Goal: Task Accomplishment & Management: Use online tool/utility

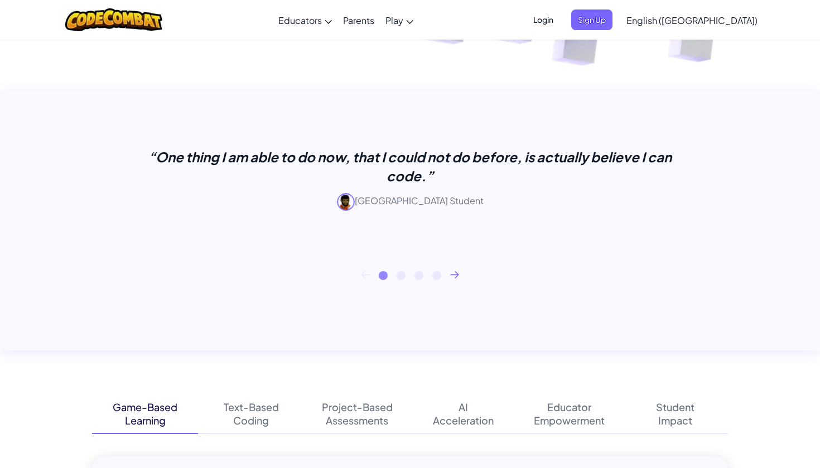
scroll to position [404, 0]
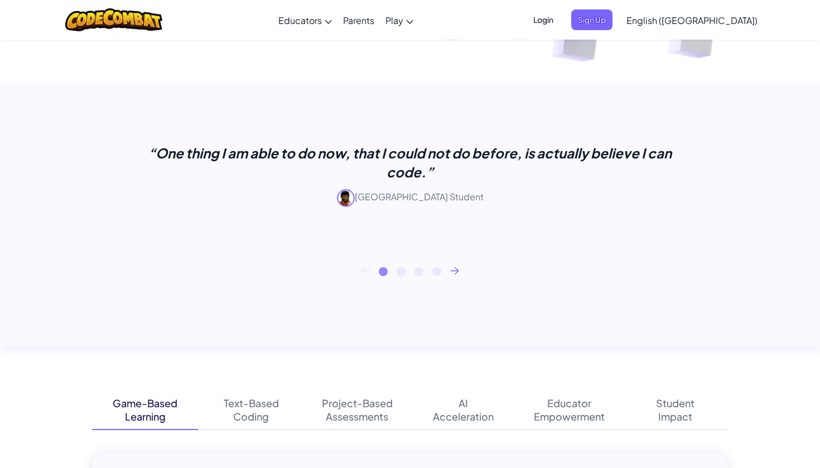
click at [255, 241] on div "“One thing I am able to do now, that I could not do before, is actually believe…" at bounding box center [410, 184] width 636 height 165
click at [452, 272] on icon at bounding box center [454, 270] width 9 height 7
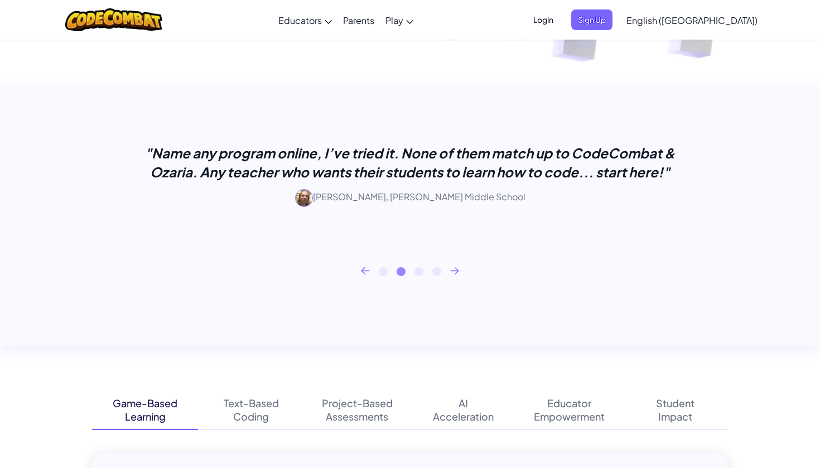
click at [452, 272] on icon at bounding box center [454, 270] width 9 height 7
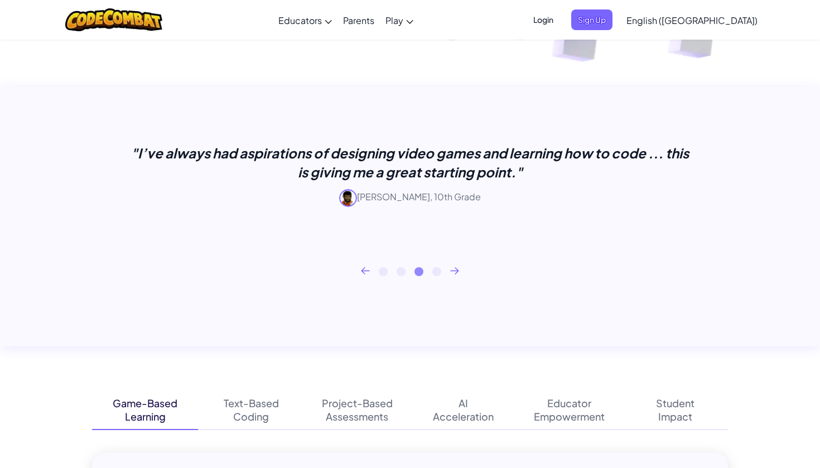
click at [452, 272] on icon at bounding box center [454, 270] width 9 height 7
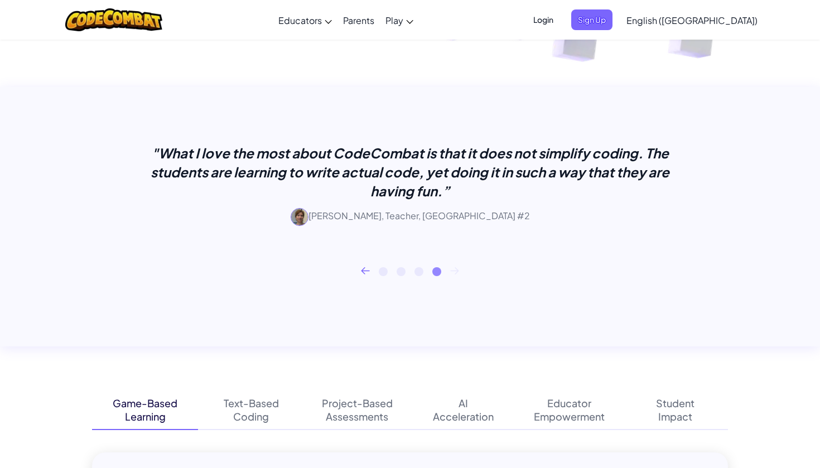
click at [452, 272] on icon at bounding box center [454, 270] width 9 height 7
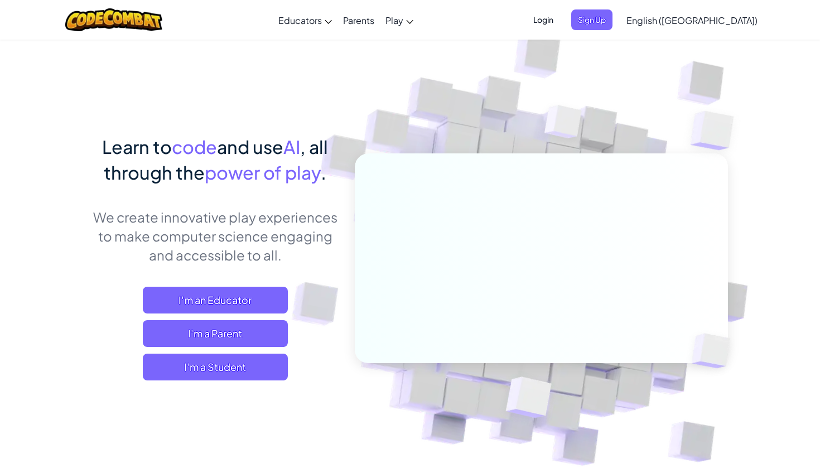
scroll to position [0, 0]
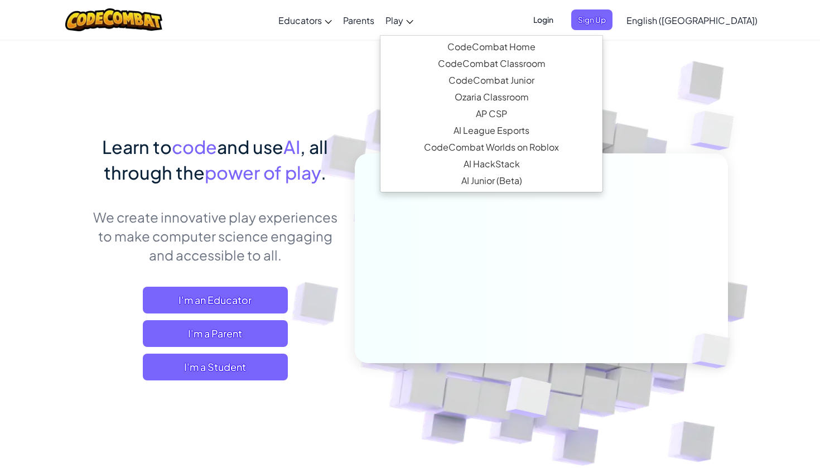
click at [403, 17] on span "Play" at bounding box center [394, 20] width 18 height 12
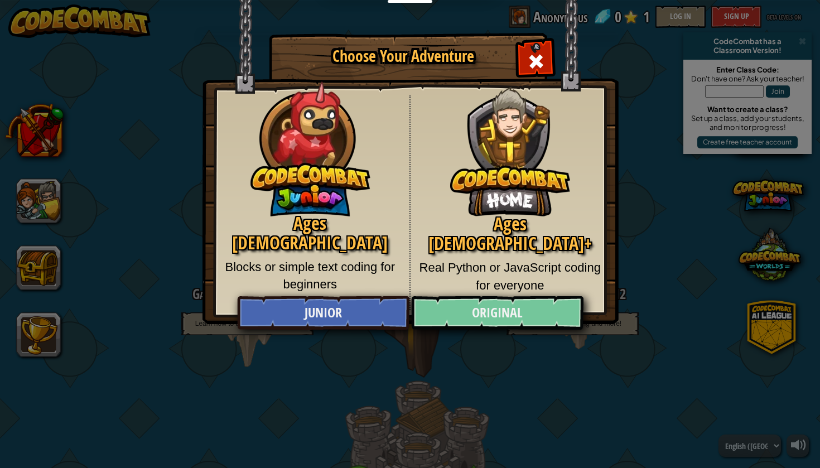
click at [531, 325] on link "Original" at bounding box center [497, 312] width 172 height 33
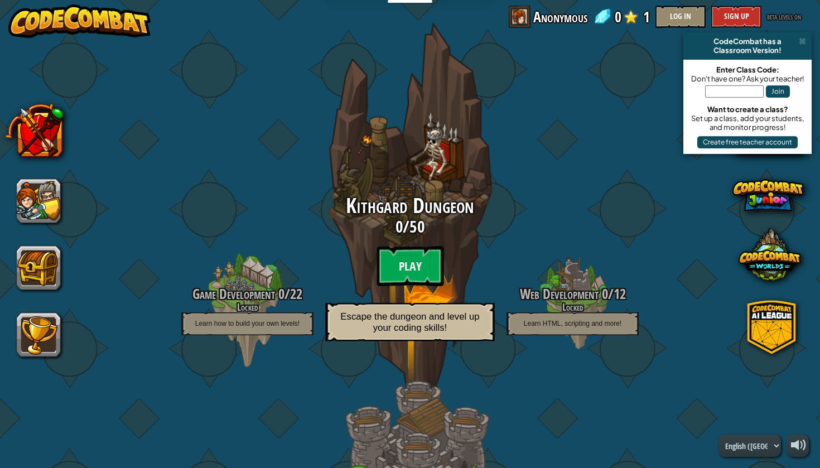
click at [406, 274] on btn "Play" at bounding box center [409, 266] width 67 height 40
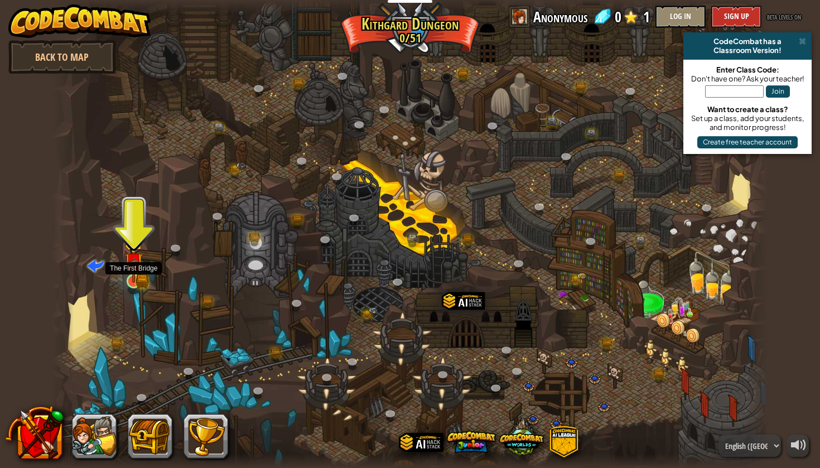
click at [135, 268] on img at bounding box center [133, 262] width 11 height 11
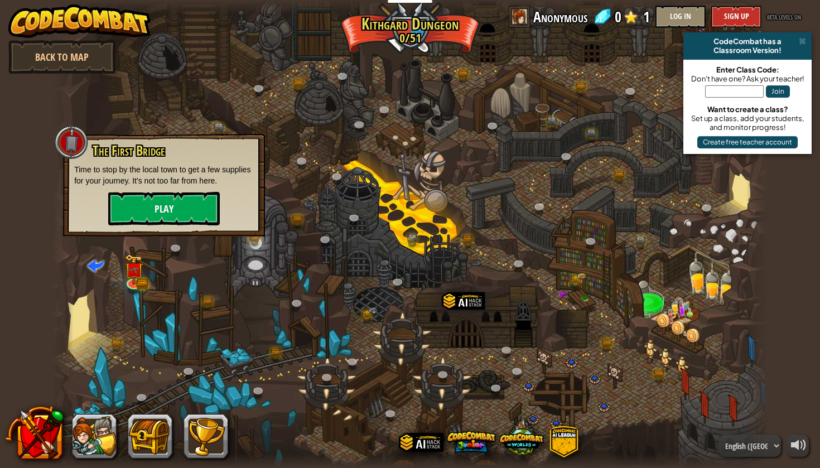
click at [173, 207] on button "Play" at bounding box center [164, 208] width 112 height 33
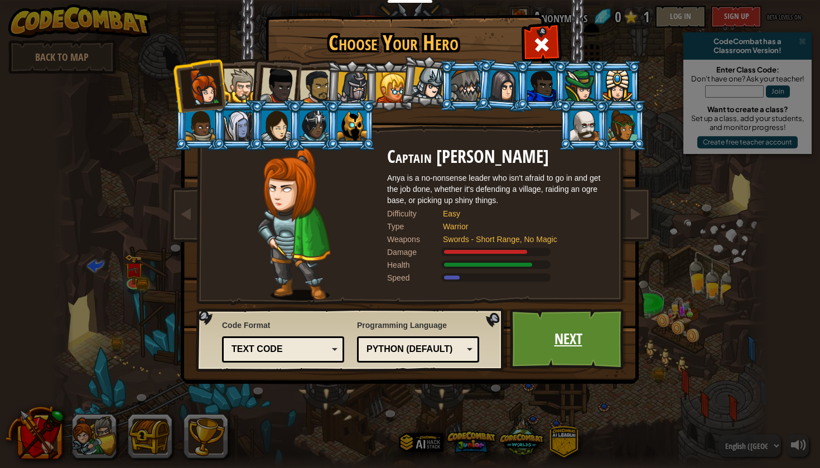
click at [552, 345] on link "Next" at bounding box center [568, 338] width 117 height 61
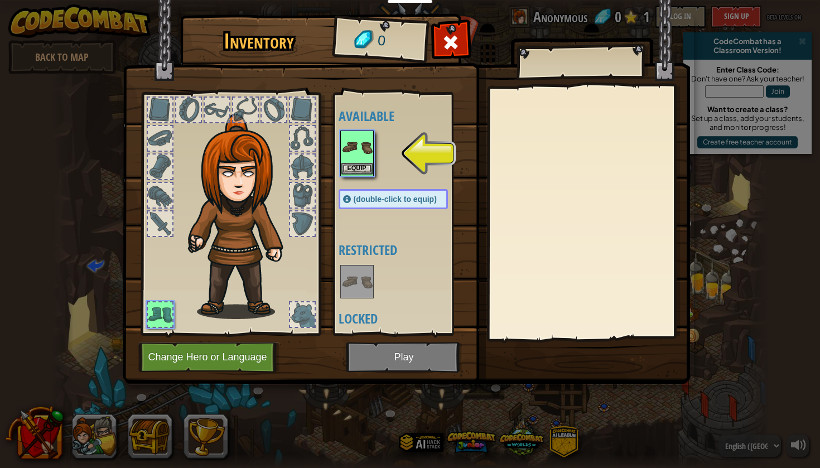
click at [357, 137] on img at bounding box center [356, 147] width 31 height 31
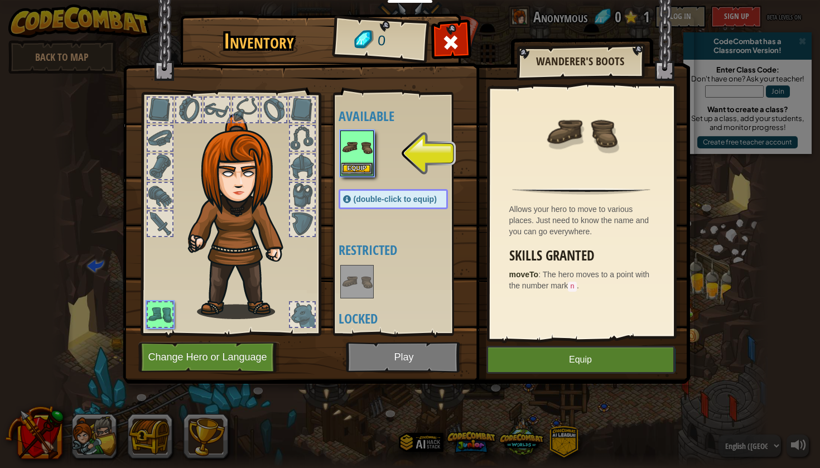
click at [360, 151] on img at bounding box center [356, 147] width 31 height 31
click at [360, 166] on button "Equip" at bounding box center [356, 169] width 31 height 12
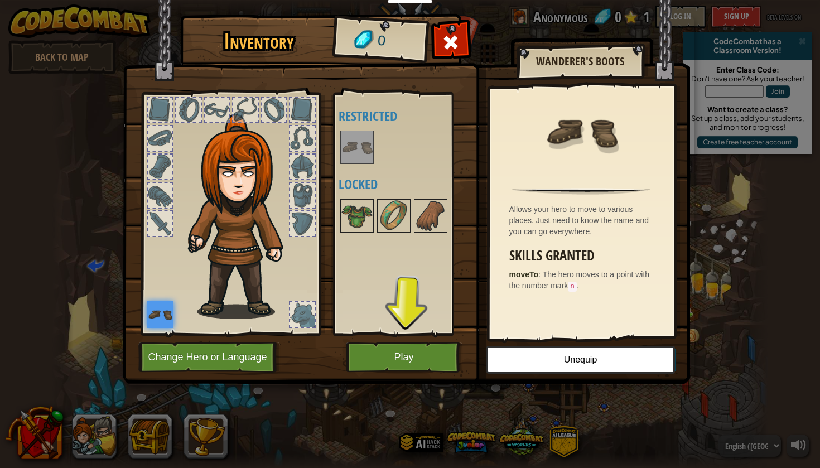
click at [369, 360] on button "Play" at bounding box center [404, 357] width 117 height 31
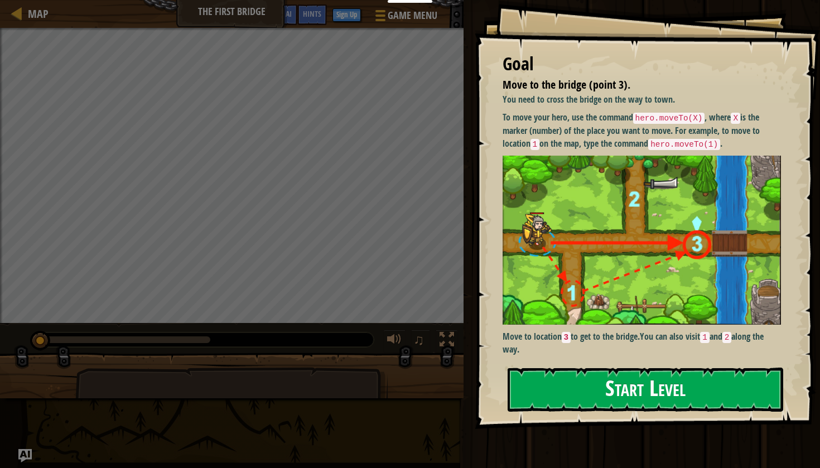
click at [610, 385] on button "Start Level" at bounding box center [644, 389] width 275 height 44
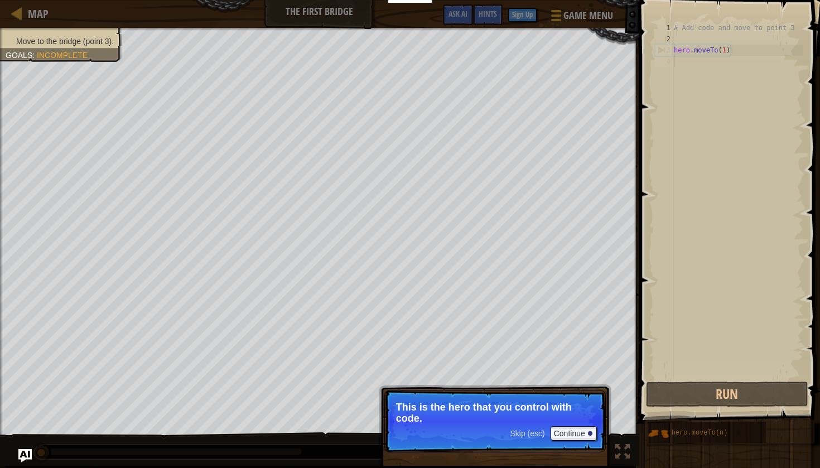
click at [490, 422] on p "This is the hero that you control with code." at bounding box center [495, 412] width 198 height 22
click at [566, 430] on button "Continue" at bounding box center [573, 433] width 46 height 14
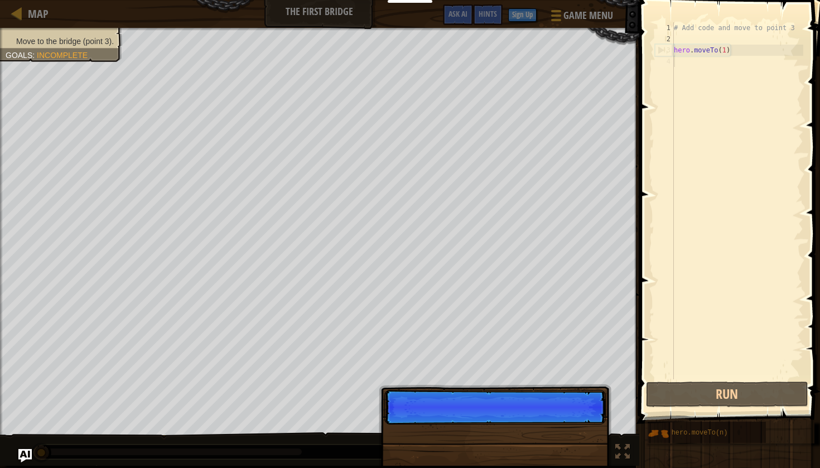
scroll to position [5, 0]
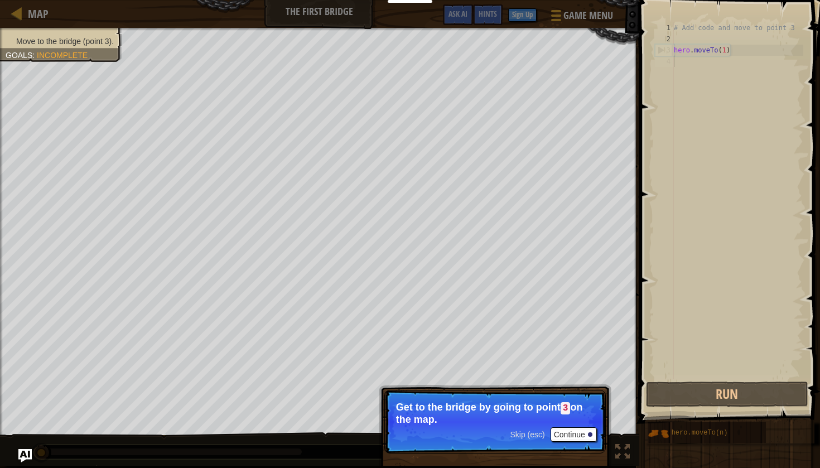
click at [576, 430] on button "Continue" at bounding box center [573, 434] width 46 height 14
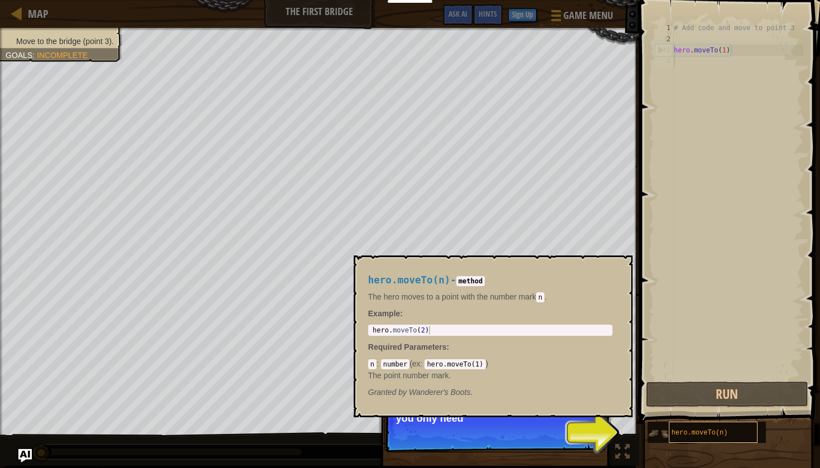
click at [703, 438] on div "hero.moveTo(n)" at bounding box center [713, 432] width 89 height 21
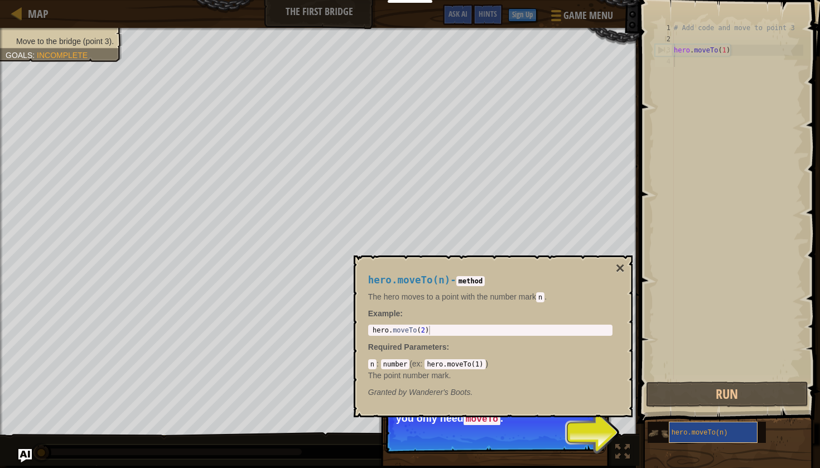
click at [737, 435] on div "hero.moveTo(n)" at bounding box center [713, 432] width 89 height 21
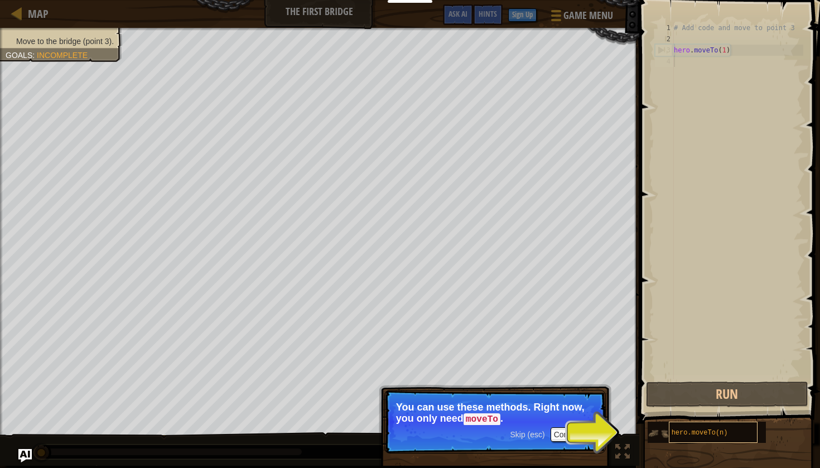
click at [737, 435] on div "hero.moveTo(n)" at bounding box center [713, 432] width 89 height 21
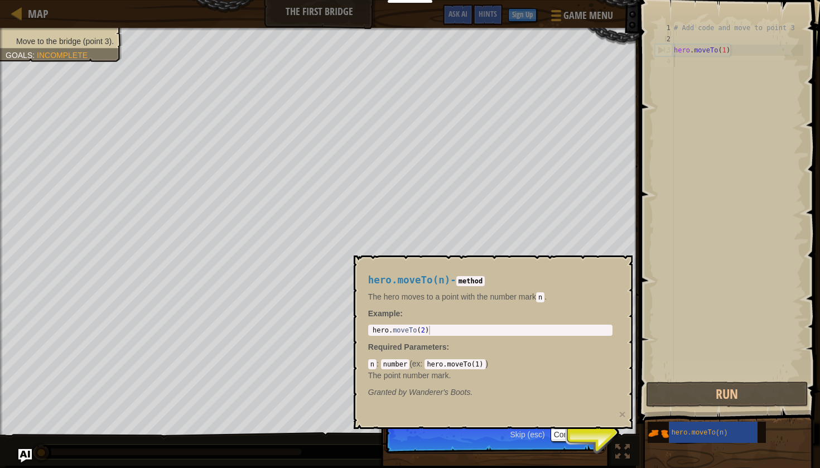
click at [496, 439] on p "Skip (esc) Continue You can use these methods. Right now, you only need moveTo ." at bounding box center [494, 422] width 221 height 64
click at [728, 434] on div "hero.moveTo(n)" at bounding box center [713, 432] width 89 height 21
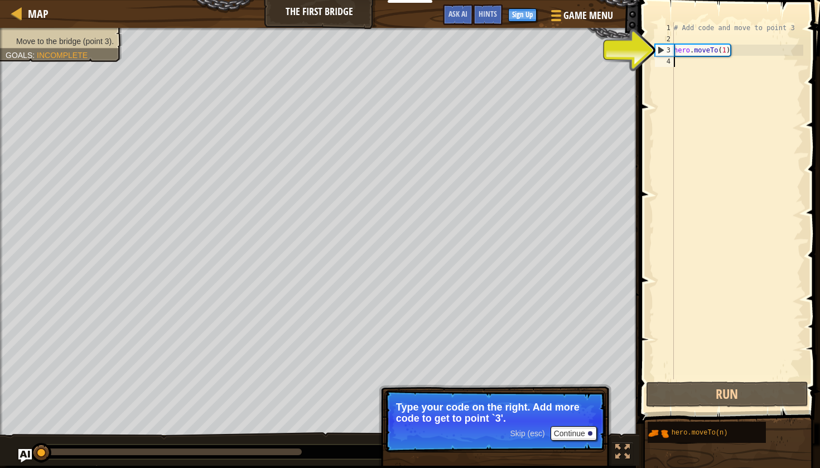
click at [726, 47] on div "# Add code and move to point 3 hero . moveTo ( 1 )" at bounding box center [737, 211] width 132 height 379
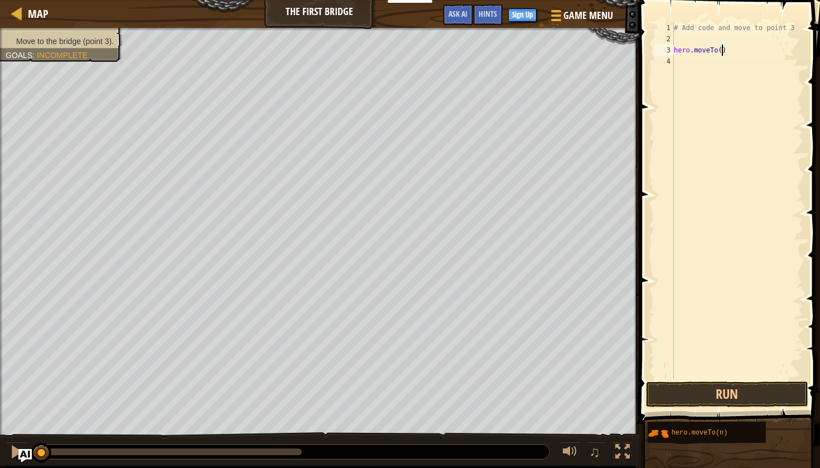
scroll to position [5, 4]
click at [674, 396] on button "Run" at bounding box center [727, 394] width 162 height 26
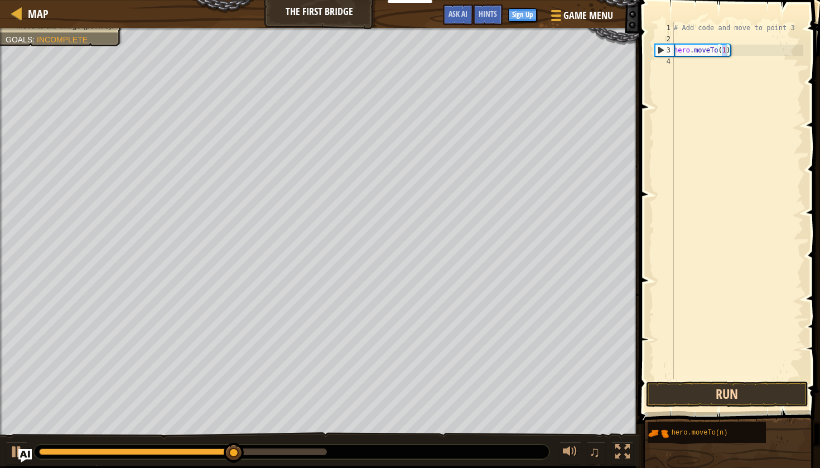
click at [719, 391] on button "Run" at bounding box center [727, 394] width 162 height 26
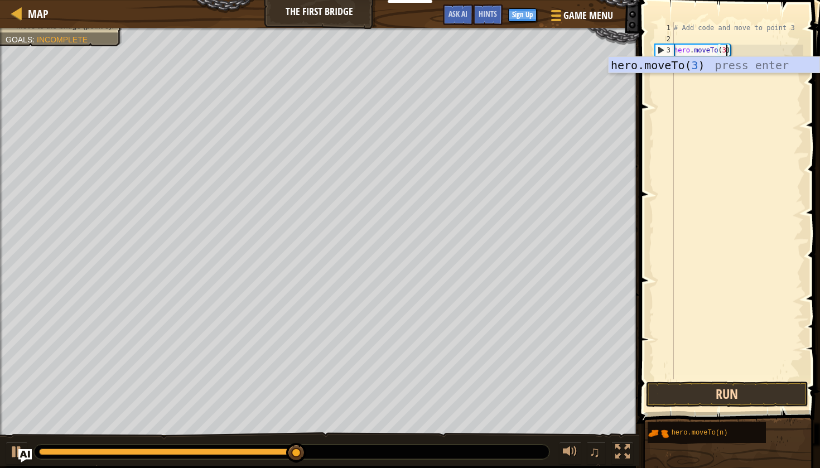
type textarea "hero.moveTo(3)"
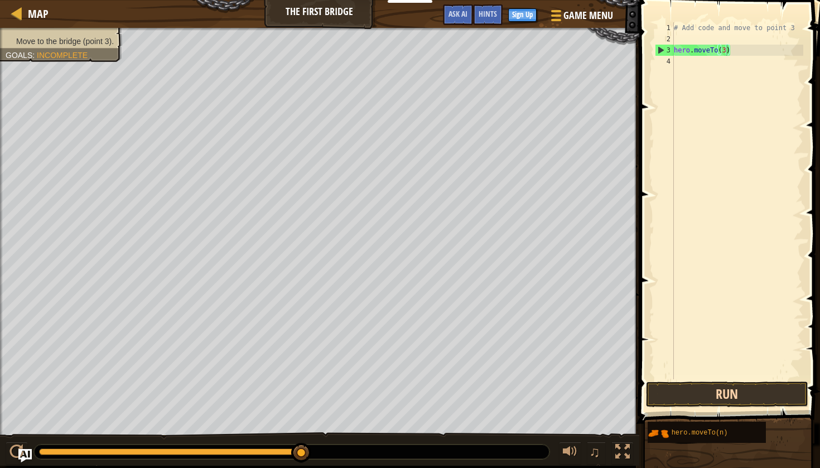
click at [775, 405] on button "Run" at bounding box center [727, 394] width 162 height 26
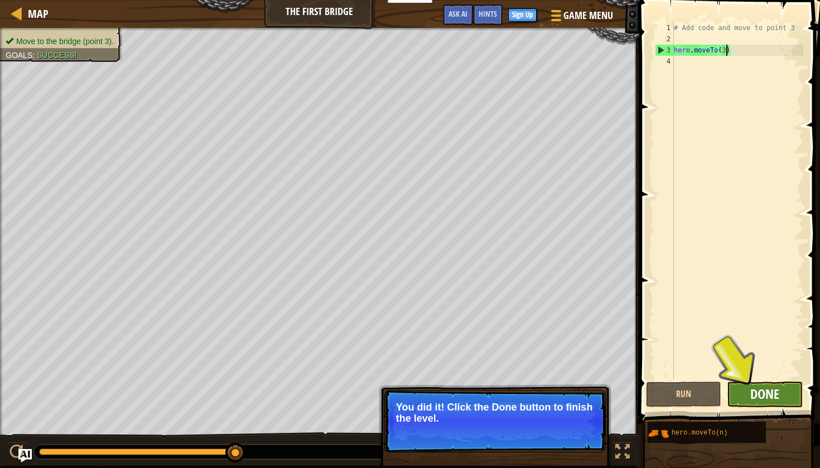
click at [760, 393] on span "Done" at bounding box center [764, 394] width 29 height 18
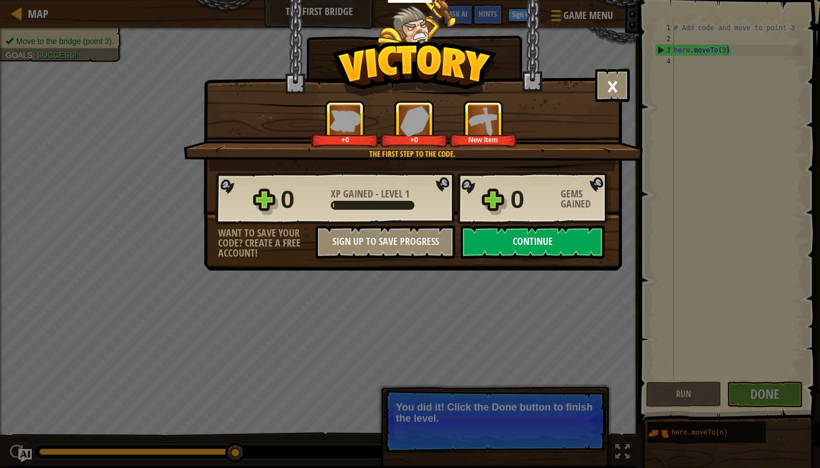
click at [510, 248] on button "Continue" at bounding box center [533, 241] width 144 height 33
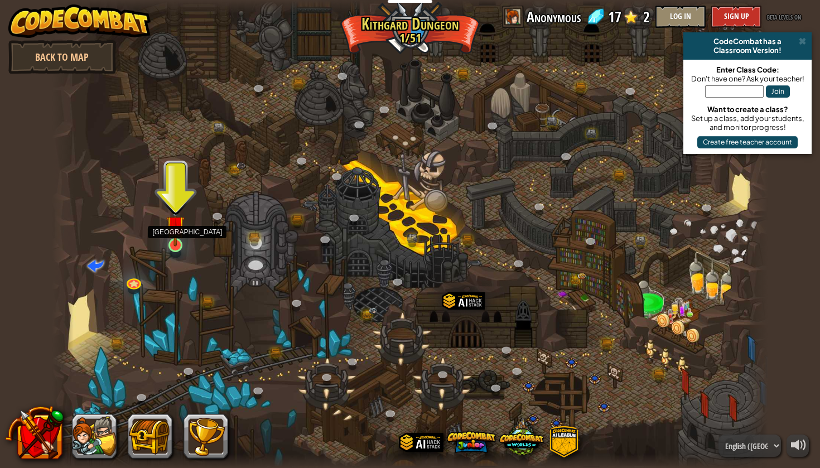
click at [165, 245] on link at bounding box center [175, 245] width 22 height 22
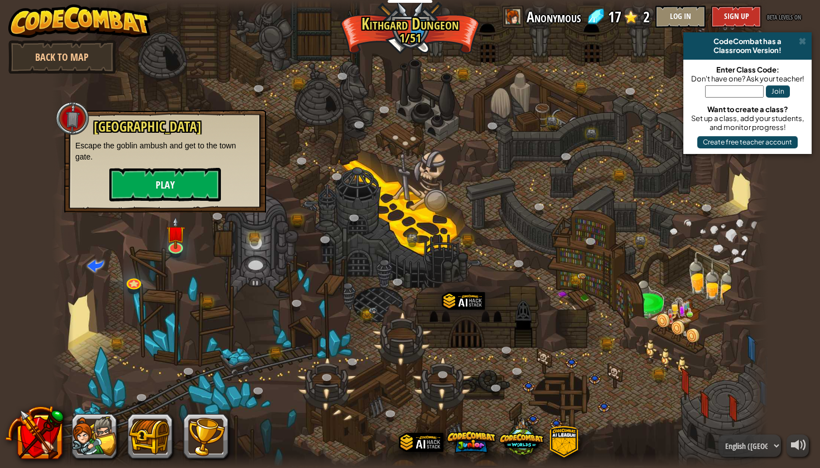
click at [158, 175] on button "Play" at bounding box center [165, 184] width 112 height 33
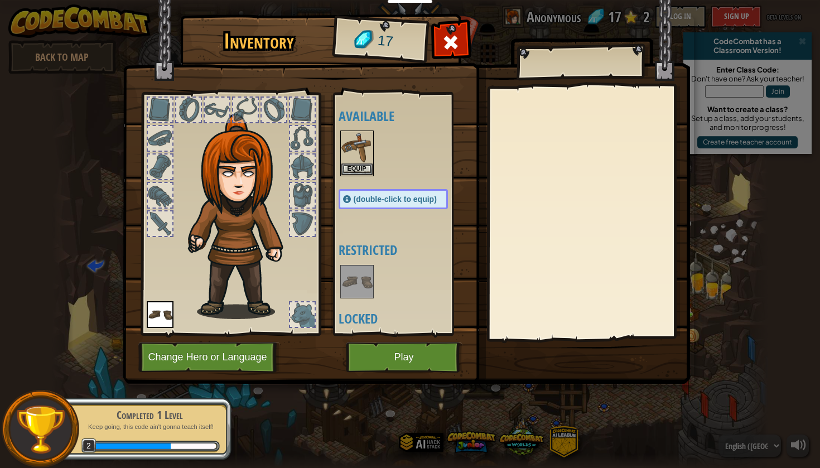
click at [394, 359] on button "Play" at bounding box center [404, 357] width 117 height 31
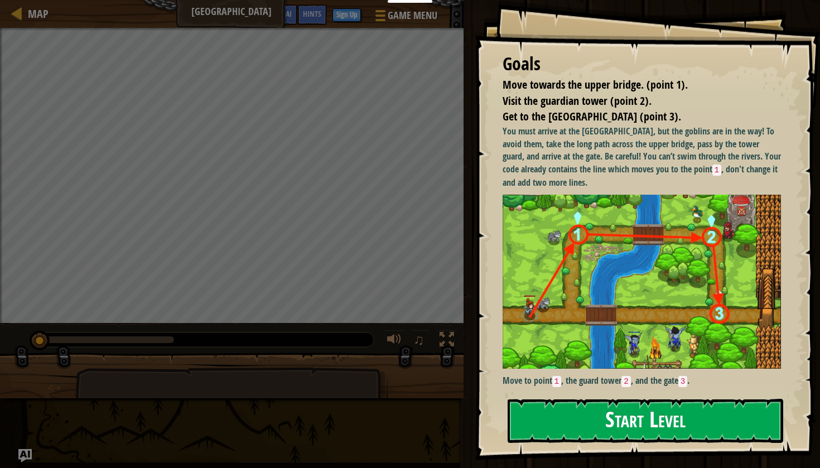
drag, startPoint x: 458, startPoint y: 370, endPoint x: 563, endPoint y: 425, distance: 118.7
click at [563, 423] on div "Educators Create Free Account School & District Solutions Teacher Toolkit Previ…" at bounding box center [410, 234] width 820 height 468
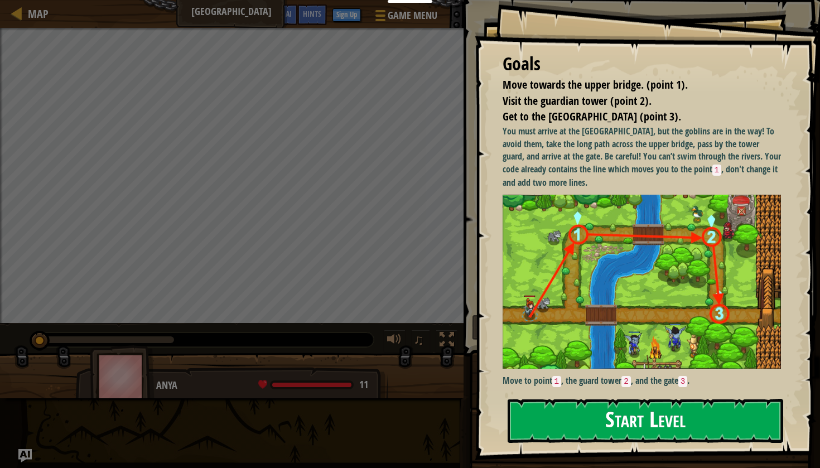
click at [693, 424] on button "Start Level" at bounding box center [644, 421] width 275 height 44
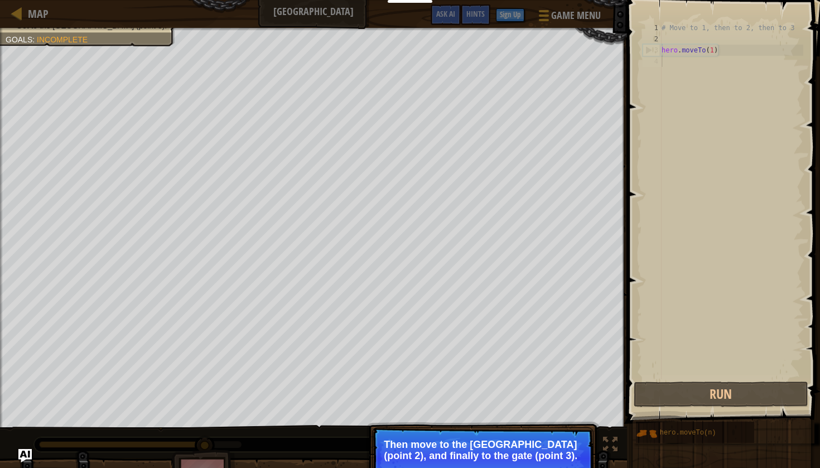
click at [453, 435] on p "Skip (esc) Continue Then move to the [GEOGRAPHIC_DATA] (point 2), and finally t…" at bounding box center [482, 458] width 221 height 62
click at [700, 304] on div "# Move to 1, then to 2, then to 3 hero . moveTo ( 1 )" at bounding box center [731, 211] width 144 height 379
click at [555, 466] on button "Continue" at bounding box center [561, 470] width 46 height 14
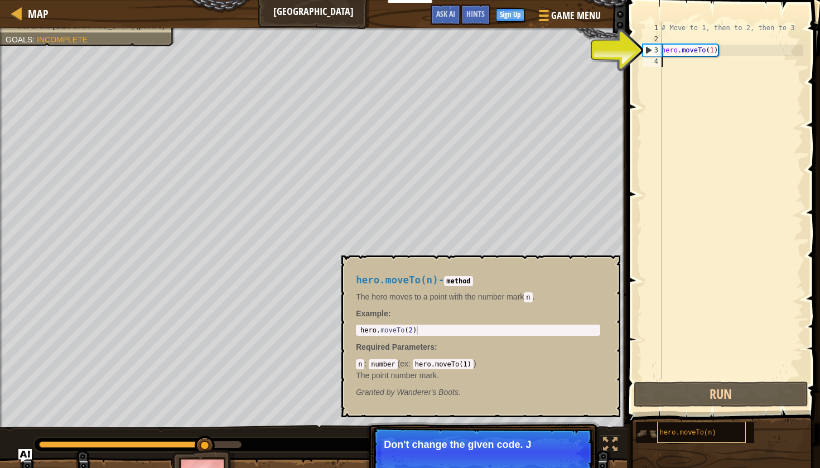
click at [716, 435] on div "hero.moveTo(n)" at bounding box center [701, 432] width 89 height 21
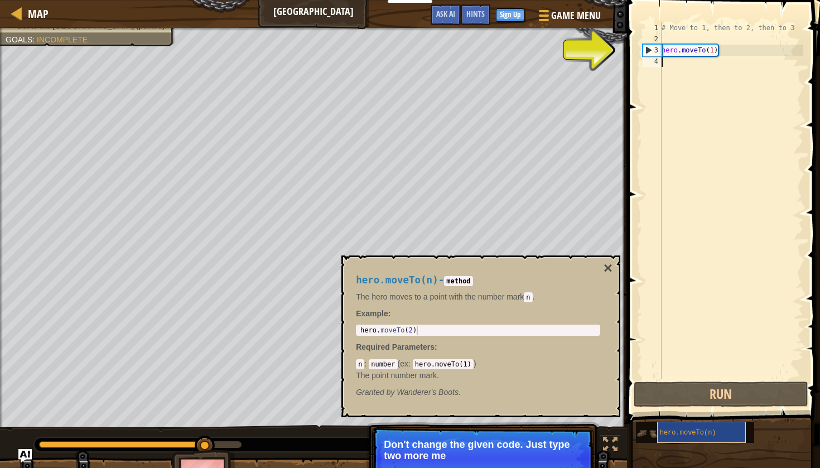
click at [709, 432] on span "hero.moveTo(n)" at bounding box center [688, 433] width 56 height 8
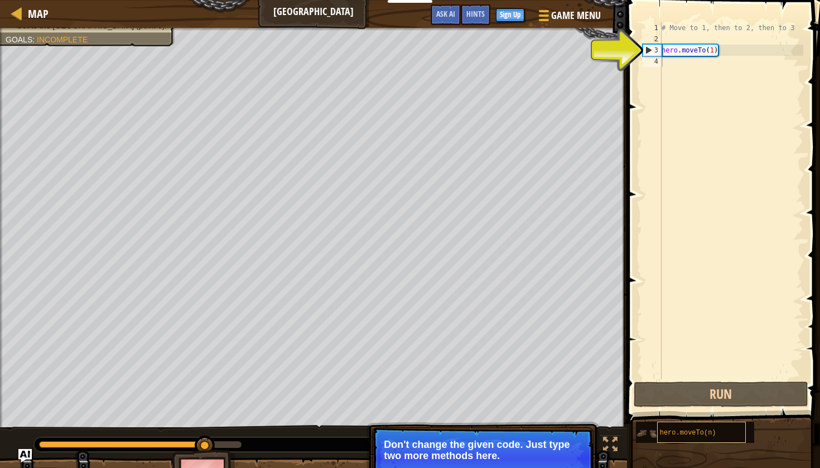
click at [709, 433] on span "hero.moveTo(n)" at bounding box center [688, 433] width 56 height 8
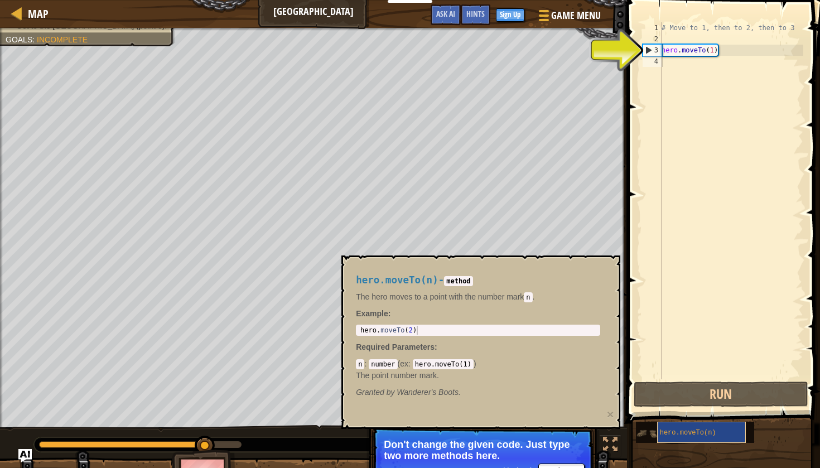
click at [712, 431] on span "hero.moveTo(n)" at bounding box center [688, 433] width 56 height 8
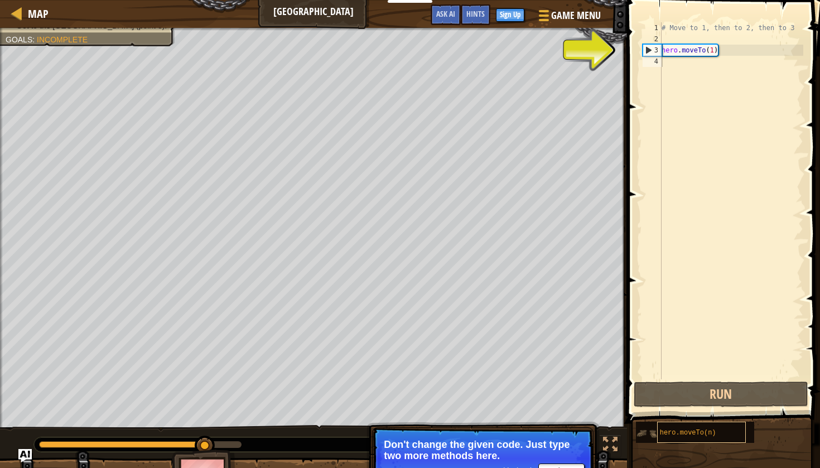
click at [710, 432] on span "hero.moveTo(n)" at bounding box center [688, 433] width 56 height 8
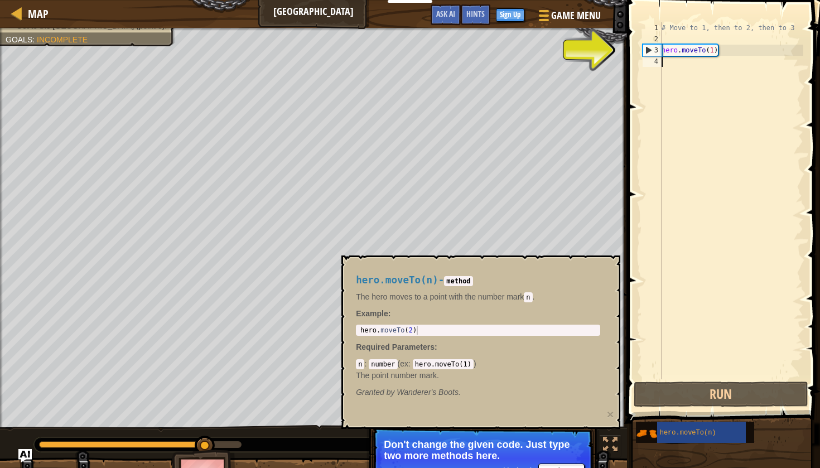
type textarea "hero.moveTo(2)"
click at [413, 330] on div "hero . moveTo ( 2 )" at bounding box center [478, 339] width 240 height 27
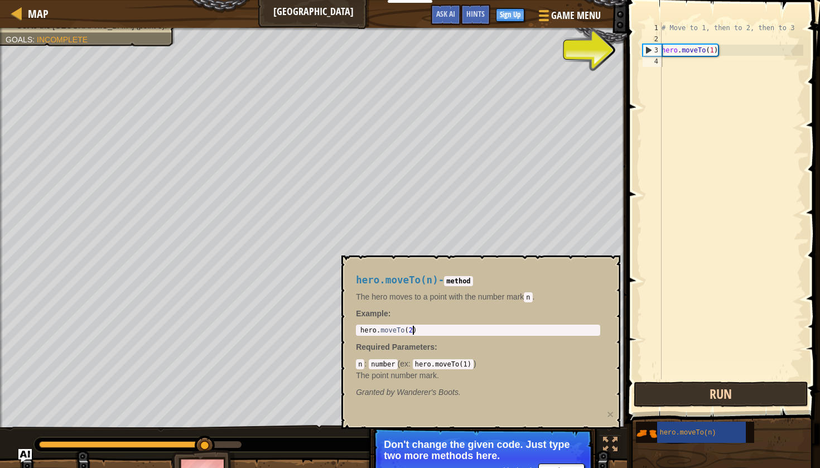
click at [739, 385] on button "Run" at bounding box center [720, 394] width 174 height 26
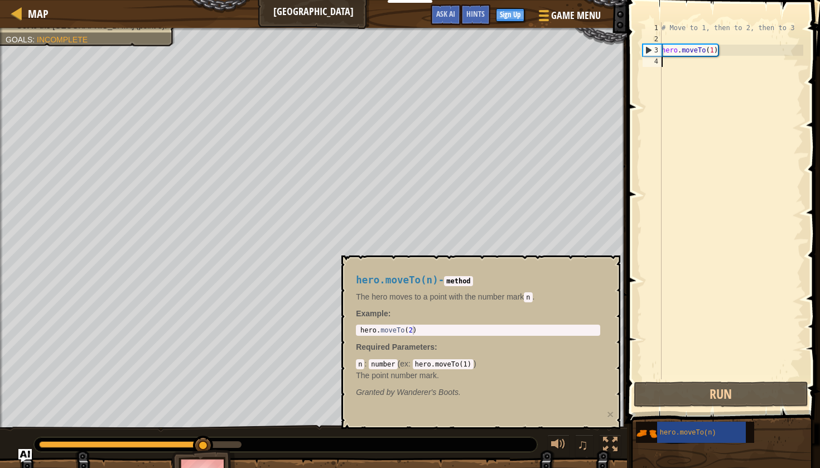
click at [714, 51] on div "# Move to 1, then to 2, then to 3 hero . moveTo ( 1 )" at bounding box center [731, 211] width 144 height 379
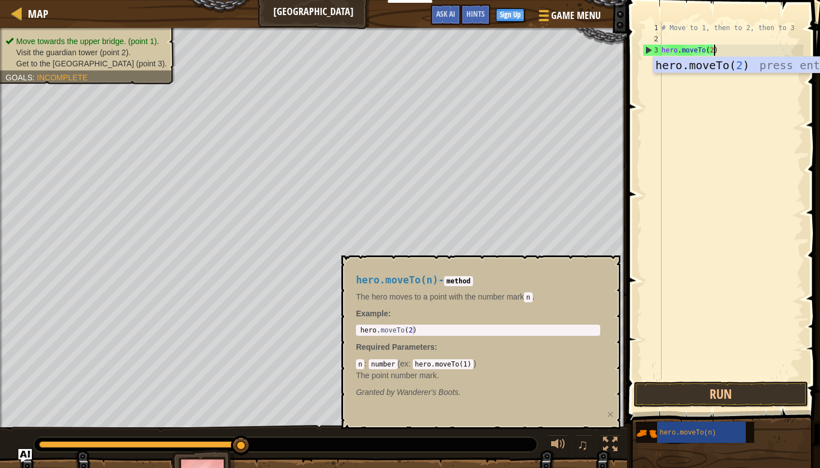
scroll to position [5, 4]
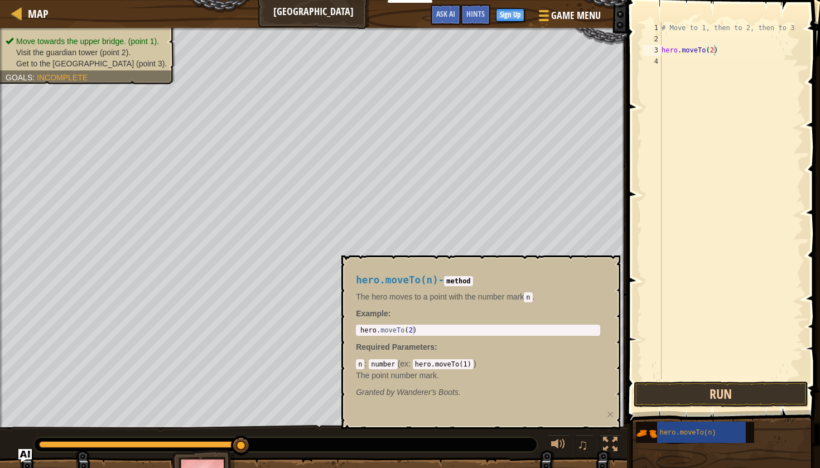
click at [719, 386] on button "Run" at bounding box center [720, 394] width 174 height 26
type textarea "hero.moveTo(1)"
click at [27, 59] on span "Get to the [GEOGRAPHIC_DATA] (point 3)." at bounding box center [91, 63] width 151 height 9
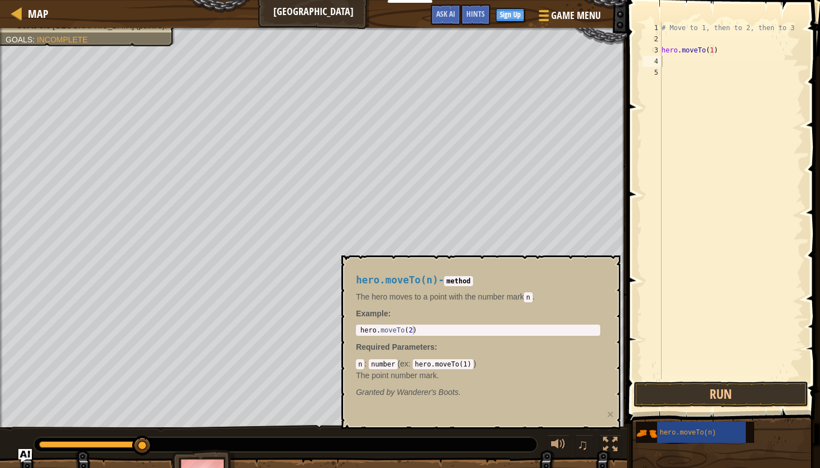
scroll to position [5, 0]
click at [711, 46] on div "# Move to 1, then to 2, then to 3 hero . moveTo ( 1 )" at bounding box center [731, 211] width 144 height 379
click at [714, 48] on div "# Move to 1, then to 2, then to 3 hero . moveTo ( 1 )" at bounding box center [731, 211] width 144 height 379
type textarea "hero.moveTo(2)"
click at [734, 394] on button "Run" at bounding box center [720, 394] width 174 height 26
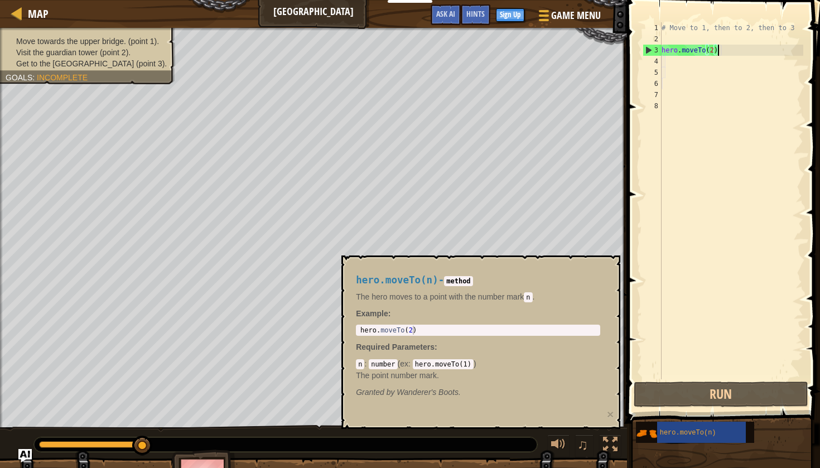
click at [716, 47] on div "# Move to 1, then to 2, then to 3 hero . moveTo ( 2 )" at bounding box center [731, 211] width 144 height 379
click at [714, 47] on div "# Move to 1, then to 2, then to 3 hero . moveTo ( 2 )" at bounding box center [731, 211] width 144 height 379
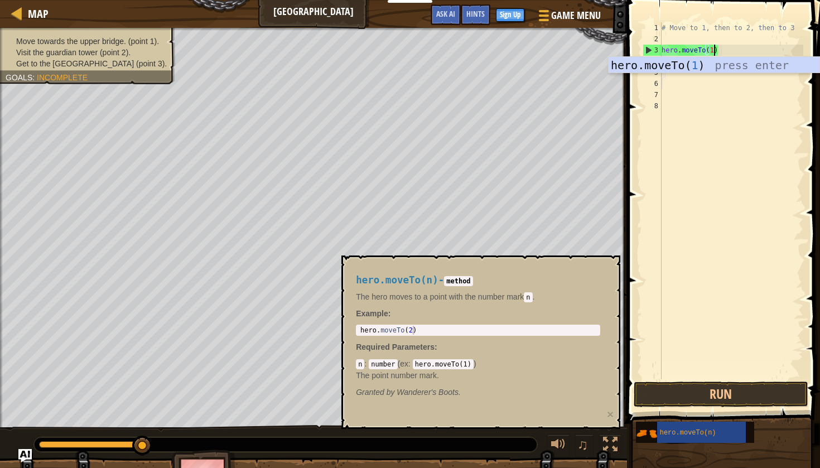
scroll to position [5, 4]
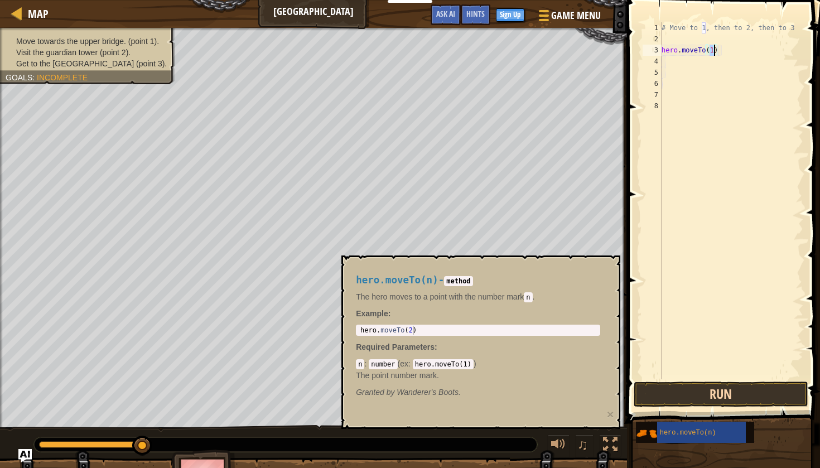
type textarea "hero.moveTo(1)"
click at [683, 404] on button "Run" at bounding box center [720, 394] width 174 height 26
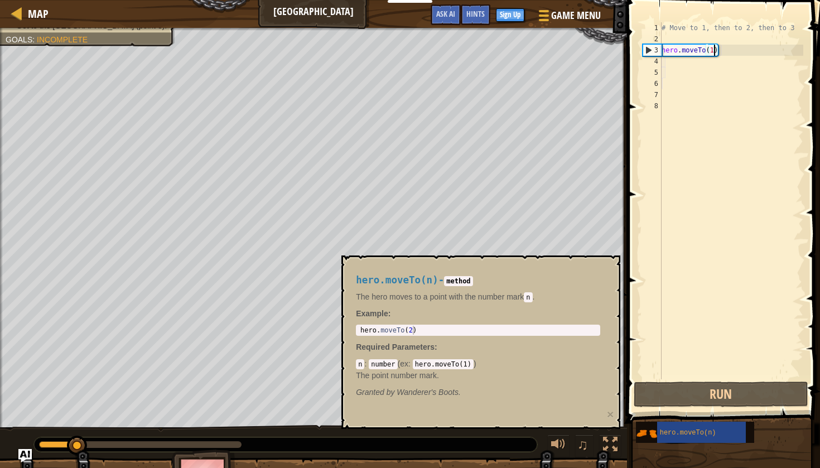
click at [670, 59] on div "# Move to 1, then to 2, then to 3 hero . moveTo ( 1 )" at bounding box center [731, 211] width 144 height 379
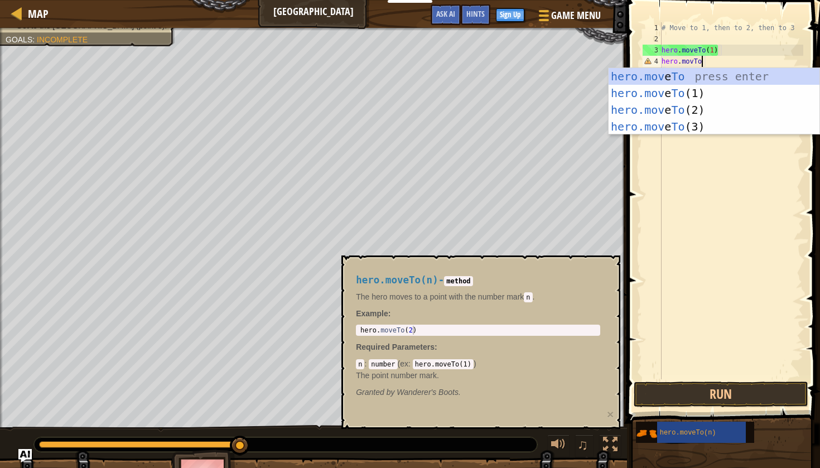
scroll to position [5, 3]
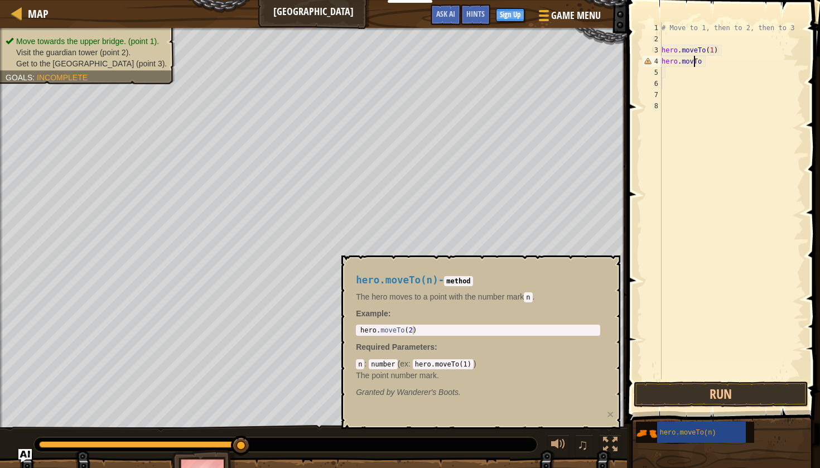
click at [694, 59] on div "# Move to 1, then to 2, then to 3 hero . moveTo ( 1 ) hero . movTo" at bounding box center [731, 211] width 144 height 379
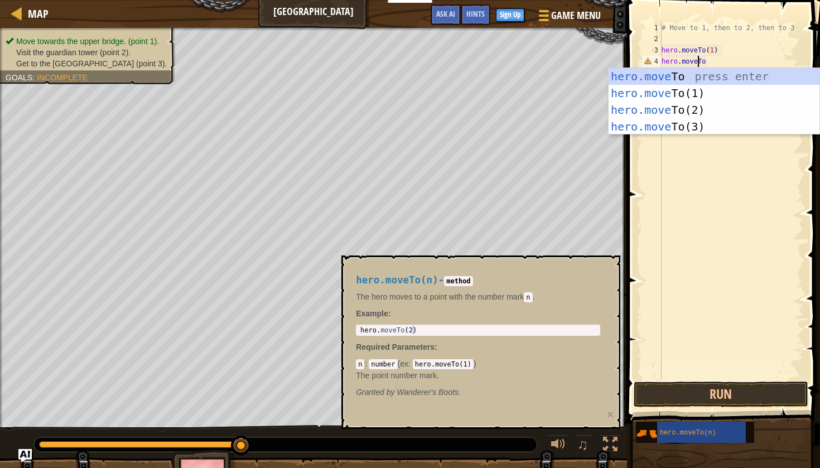
scroll to position [5, 3]
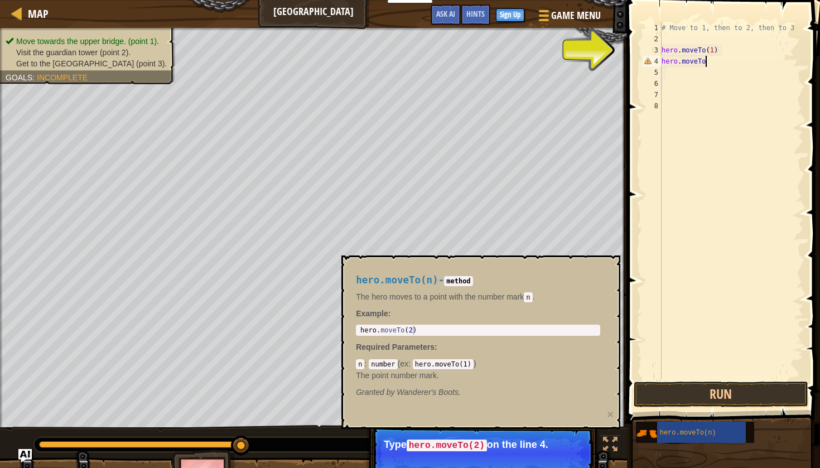
click at [706, 61] on div "# Move to 1, then to 2, then to 3 hero . moveTo ( 1 ) hero . moveTo" at bounding box center [731, 211] width 144 height 379
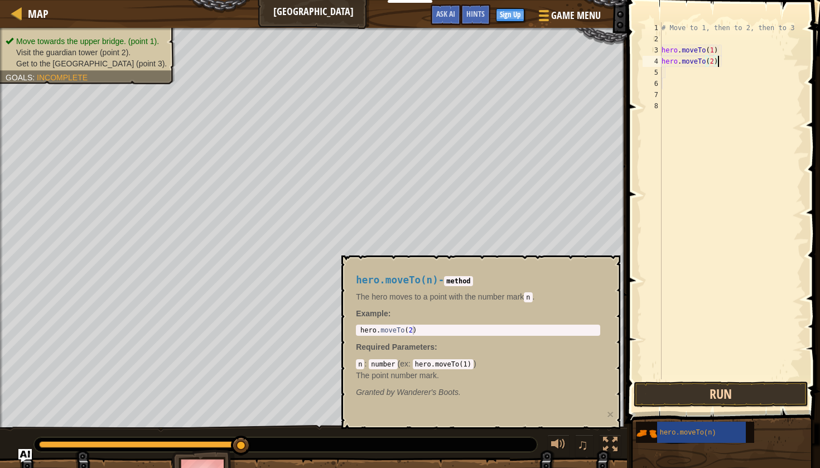
type textarea "hero.moveTo(2)"
click at [725, 397] on button "Run" at bounding box center [720, 394] width 174 height 26
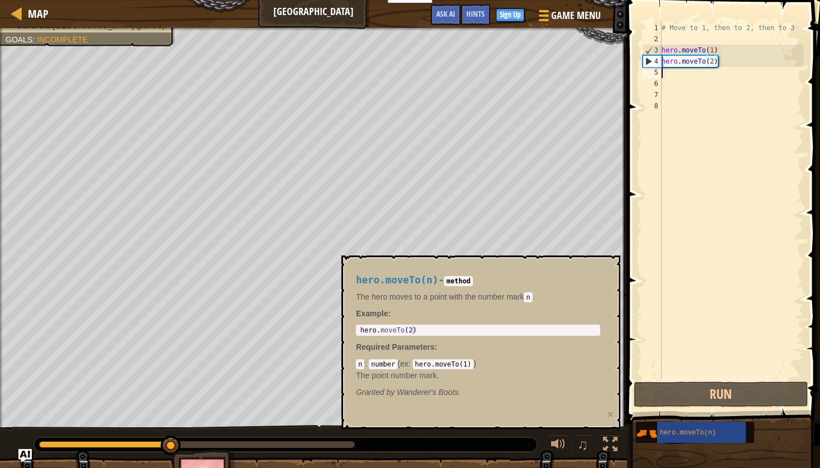
click at [675, 77] on div "# Move to 1, then to 2, then to 3 hero . moveTo ( 1 ) hero . moveTo ( 2 )" at bounding box center [731, 211] width 144 height 379
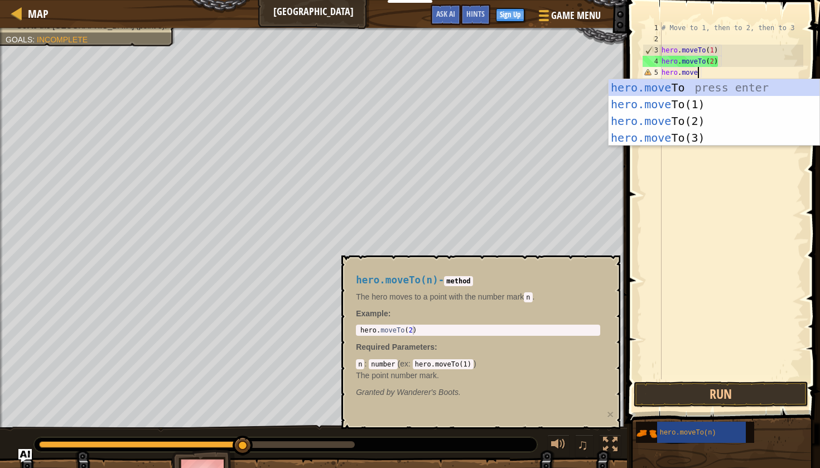
scroll to position [5, 2]
click at [662, 137] on div "hero.move To press enter hero.move To(1) press enter hero.move To(2) press ente…" at bounding box center [713, 129] width 211 height 100
type textarea "hero.moveTo(3)"
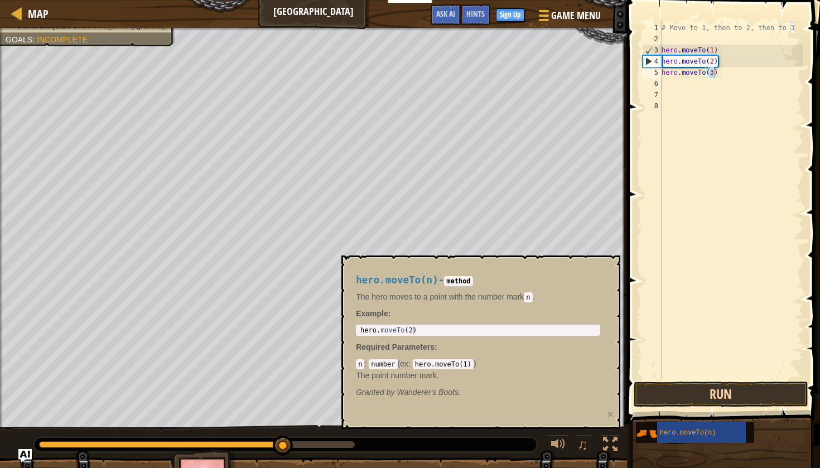
click at [669, 395] on button "Run" at bounding box center [720, 394] width 174 height 26
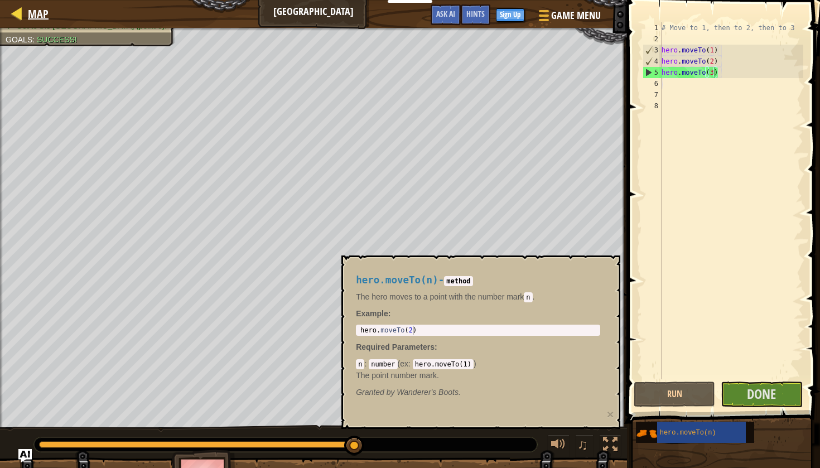
click at [26, 18] on link "Map" at bounding box center [35, 13] width 26 height 15
